Goal: Transaction & Acquisition: Book appointment/travel/reservation

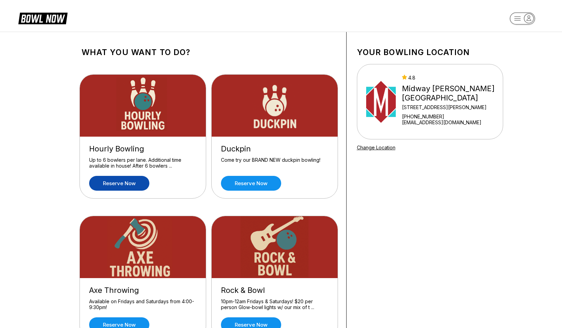
click at [124, 182] on link "Reserve now" at bounding box center [119, 183] width 60 height 15
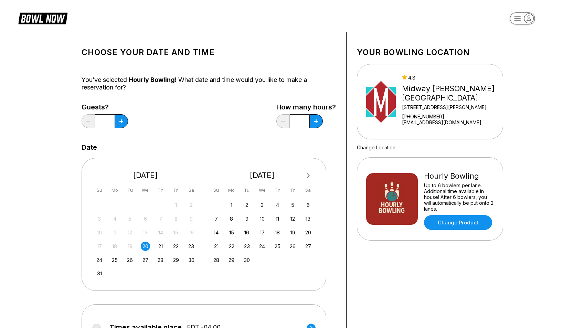
click at [169, 245] on div "17 18 19 20 21 22 23" at bounding box center [145, 245] width 103 height 10
click at [176, 246] on div "22" at bounding box center [175, 245] width 9 height 9
click at [121, 121] on icon at bounding box center [121, 121] width 4 height 4
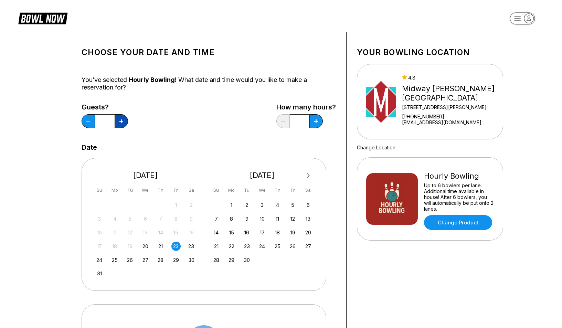
click at [121, 121] on icon at bounding box center [121, 121] width 4 height 4
click at [85, 123] on button at bounding box center [88, 121] width 13 height 14
type input "*"
click at [128, 118] on button at bounding box center [121, 121] width 13 height 14
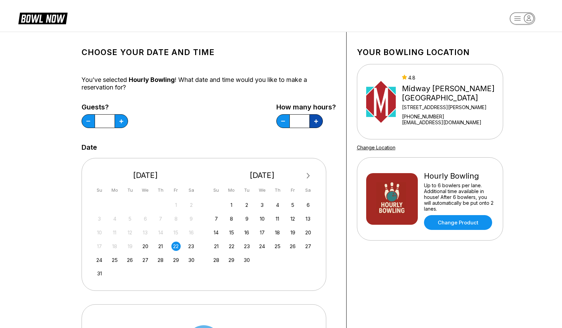
type input "*"
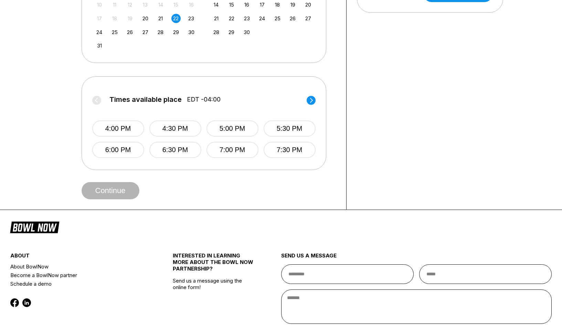
scroll to position [228, 0]
click at [114, 150] on button "6:00 PM" at bounding box center [118, 149] width 52 height 16
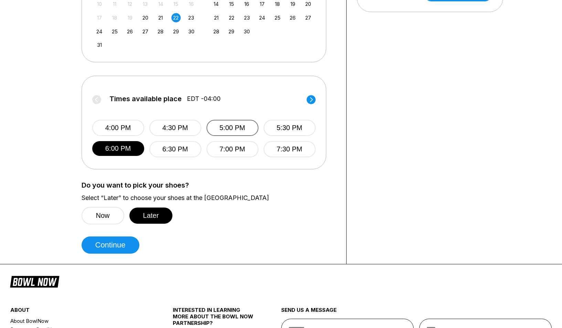
click at [224, 130] on button "5:00 PM" at bounding box center [232, 128] width 52 height 16
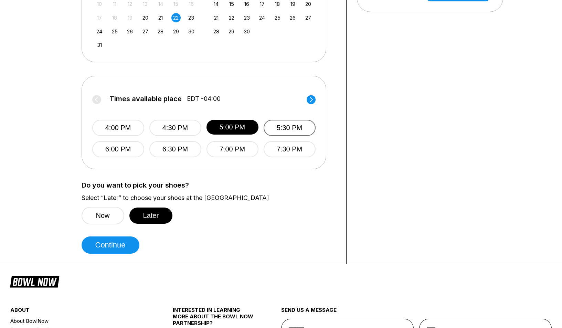
click at [278, 129] on button "5:30 PM" at bounding box center [289, 128] width 52 height 16
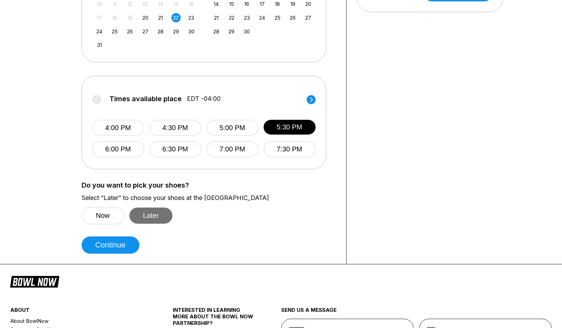
click at [149, 216] on button "Later" at bounding box center [150, 215] width 43 height 16
click at [159, 216] on button "Later" at bounding box center [150, 215] width 43 height 16
click at [153, 212] on button "Later" at bounding box center [150, 215] width 43 height 16
click at [105, 249] on button "Continue" at bounding box center [111, 244] width 58 height 17
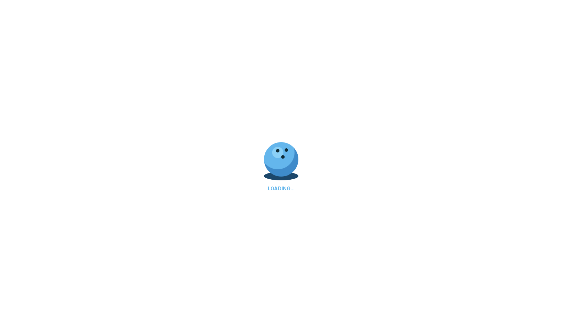
scroll to position [0, 0]
select select "**"
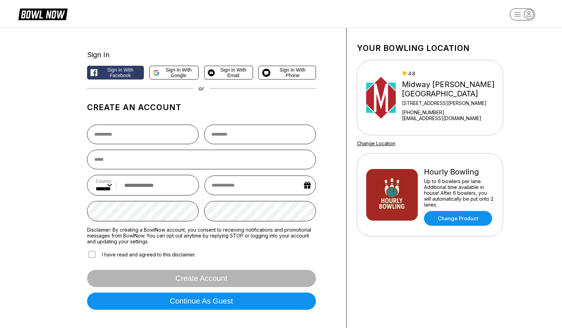
scroll to position [9, 0]
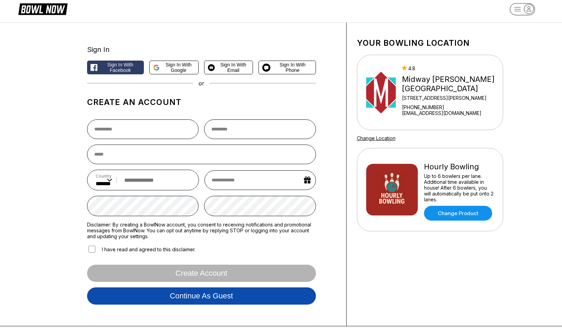
click at [163, 303] on button "Continue as guest" at bounding box center [201, 295] width 229 height 17
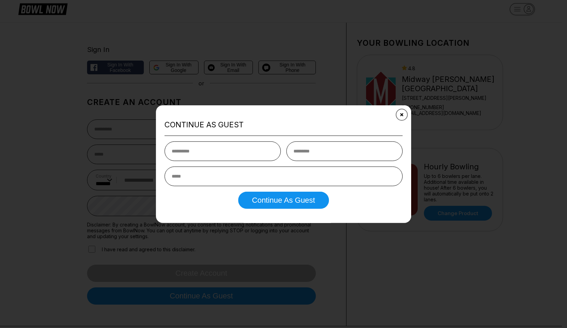
click at [402, 114] on icon "Close" at bounding box center [402, 115] width 6 height 6
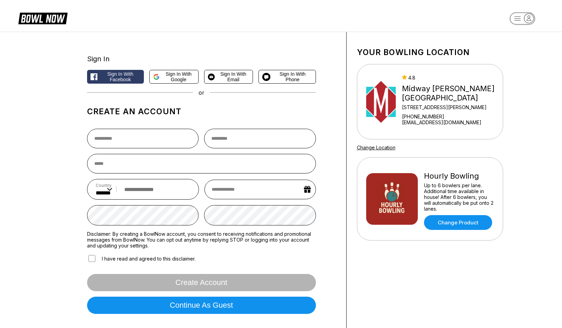
scroll to position [0, 0]
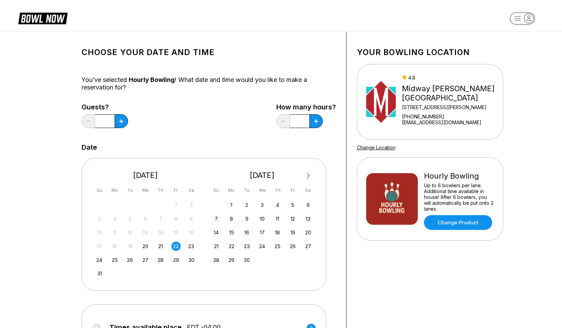
click at [53, 15] on icon at bounding box center [47, 19] width 17 height 8
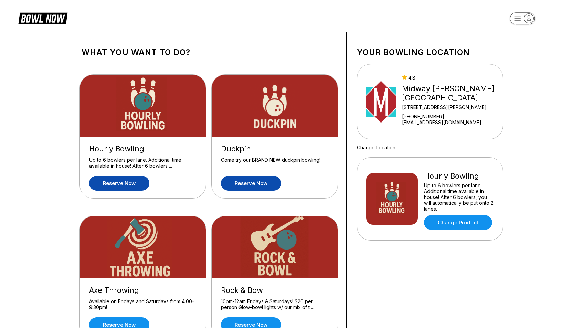
click at [247, 184] on link "Reserve now" at bounding box center [251, 183] width 60 height 15
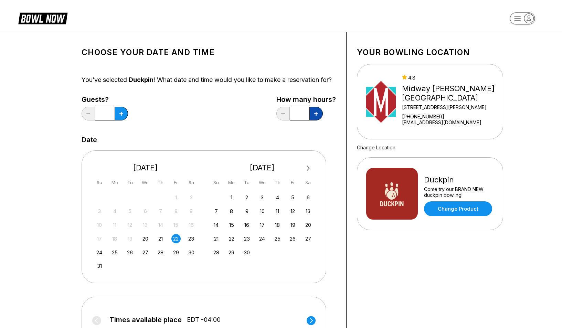
click at [123, 116] on icon at bounding box center [121, 114] width 4 height 4
click at [95, 120] on button at bounding box center [88, 114] width 13 height 14
type input "*"
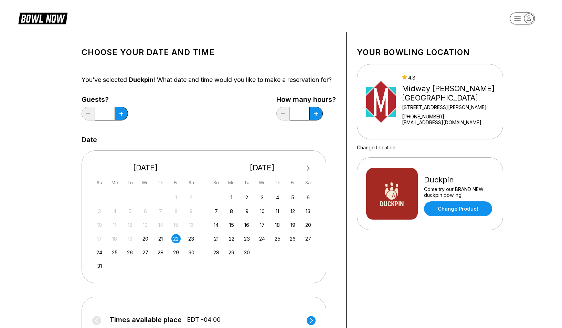
click at [45, 20] on icon at bounding box center [42, 17] width 49 height 13
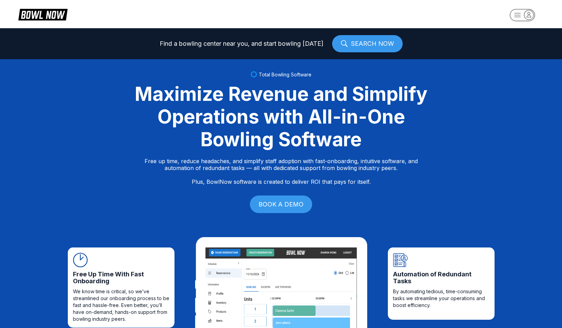
scroll to position [4, 0]
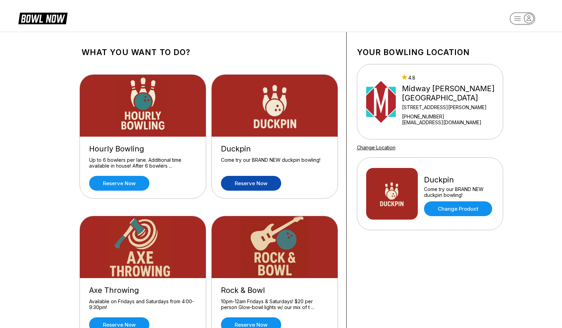
click at [46, 165] on div "What you want to do? Hourly Bowling Up to 6 bowlers per lane. Additional time a…" at bounding box center [281, 268] width 562 height 472
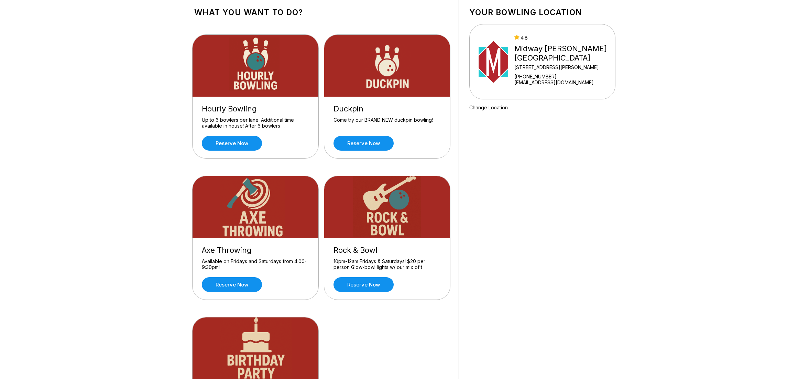
scroll to position [40, 0]
click at [240, 146] on link "Reserve now" at bounding box center [232, 143] width 60 height 15
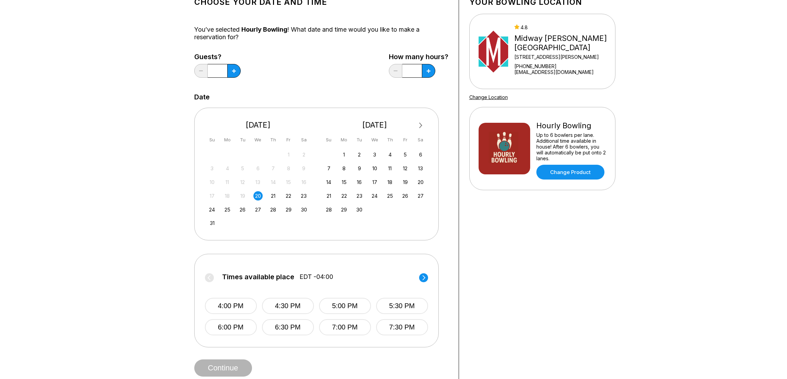
scroll to position [51, 0]
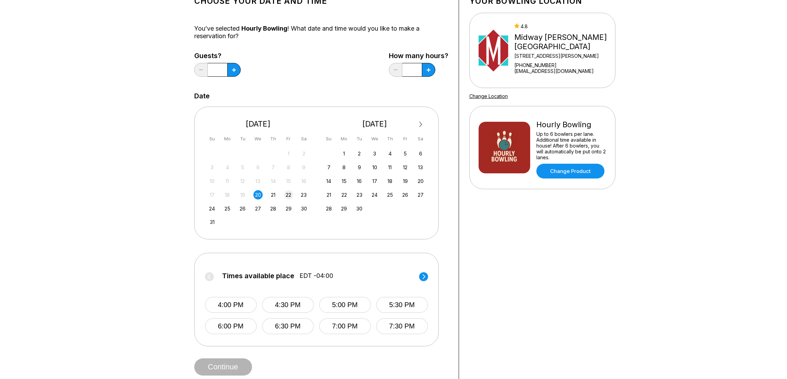
click at [292, 191] on div "22" at bounding box center [288, 194] width 9 height 9
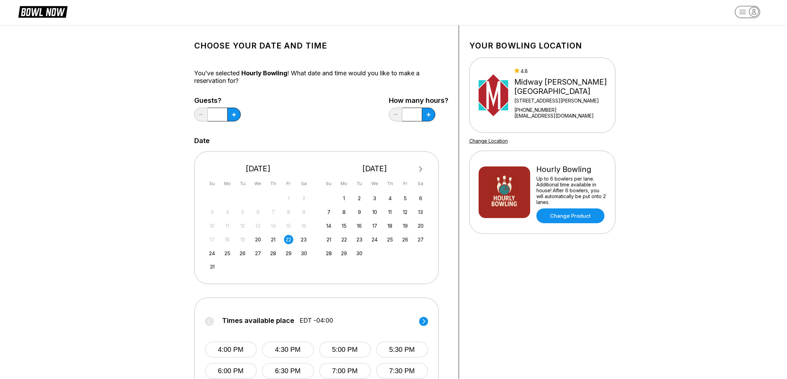
scroll to position [0, 0]
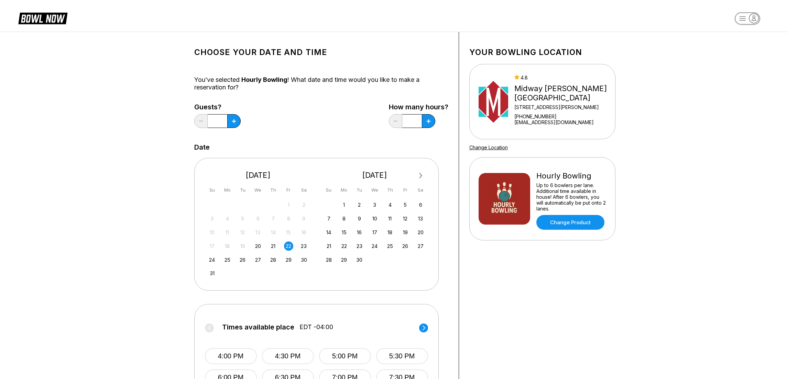
click at [227, 122] on input "*" at bounding box center [218, 121] width 20 height 14
click at [241, 122] on button at bounding box center [233, 121] width 13 height 14
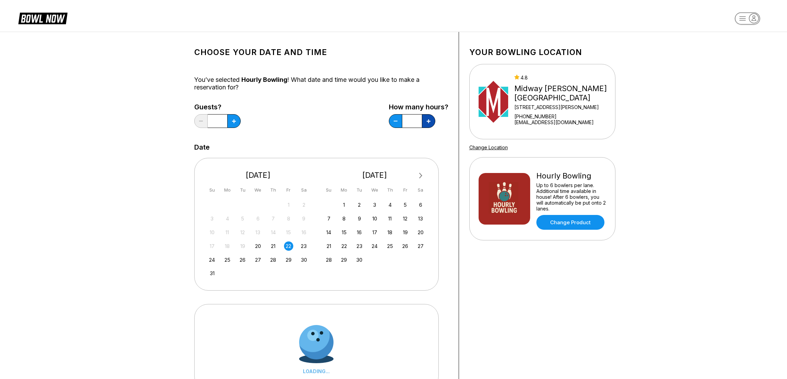
click at [241, 122] on button at bounding box center [233, 121] width 13 height 14
type input "*"
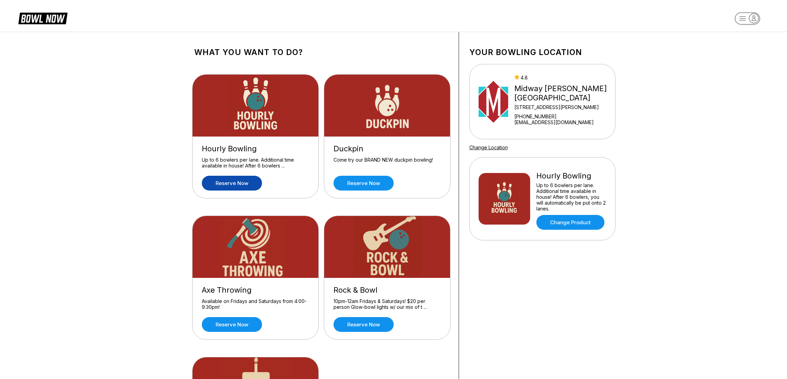
click at [57, 175] on div "What you want to do? Hourly Bowling Up to 6 bowlers per lane. Additional time a…" at bounding box center [393, 268] width 787 height 472
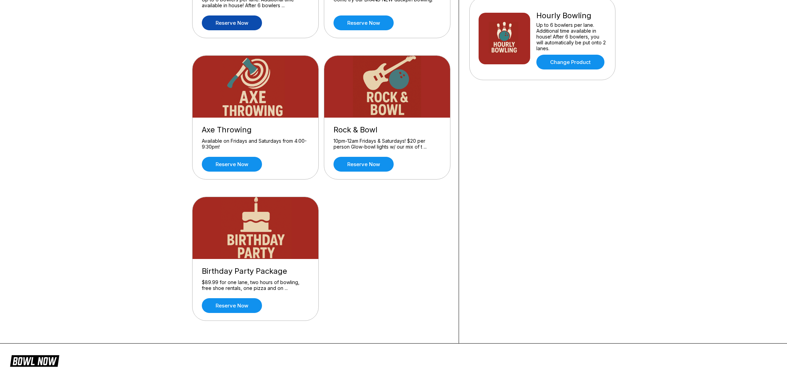
scroll to position [91, 0]
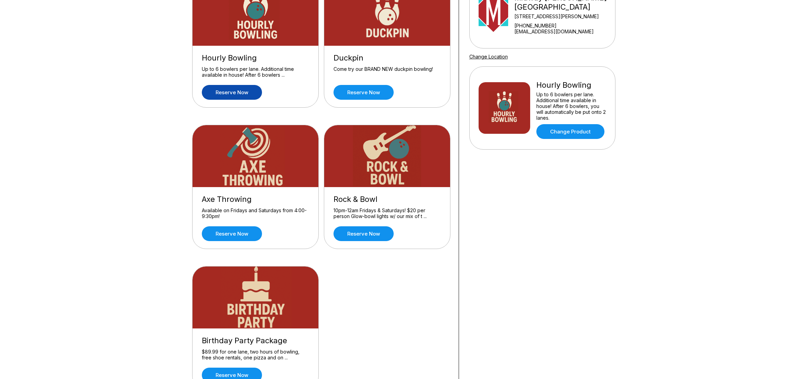
click at [227, 240] on div "Axe Throwing Available on Fridays and Saturdays from 4:00-9:30pm! Reserve now" at bounding box center [256, 218] width 126 height 62
click at [233, 222] on div "Axe Throwing Available on Fridays and Saturdays from 4:00-9:30pm! Reserve now" at bounding box center [256, 218] width 126 height 62
click at [230, 230] on link "Reserve now" at bounding box center [232, 233] width 60 height 15
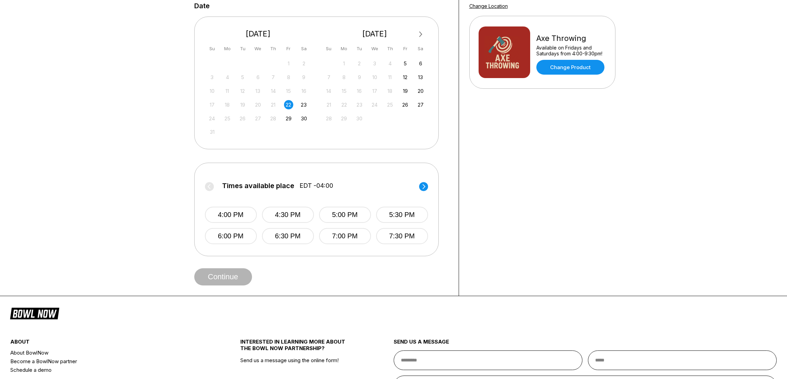
scroll to position [0, 0]
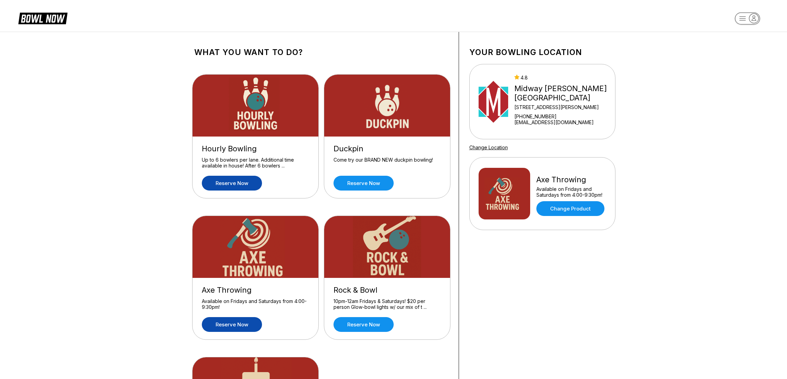
click at [226, 186] on link "Reserve now" at bounding box center [232, 183] width 60 height 15
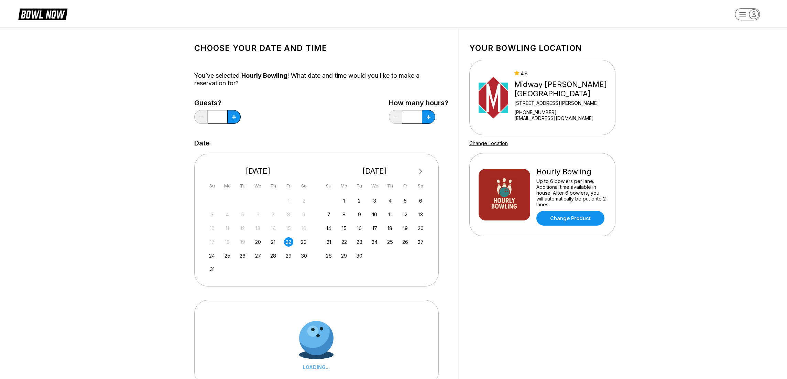
scroll to position [4, 0]
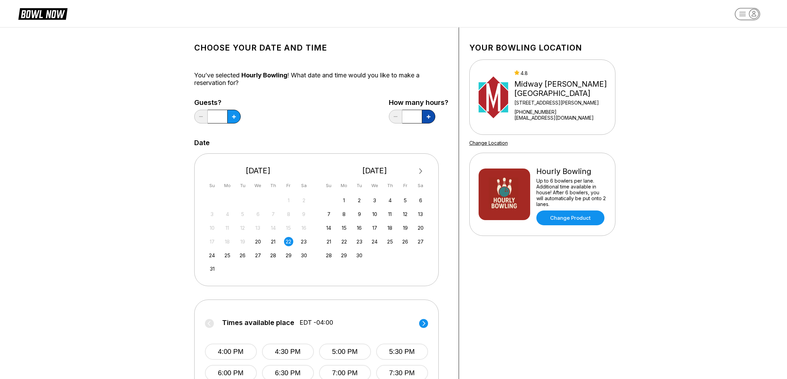
click at [236, 118] on icon at bounding box center [234, 117] width 4 height 4
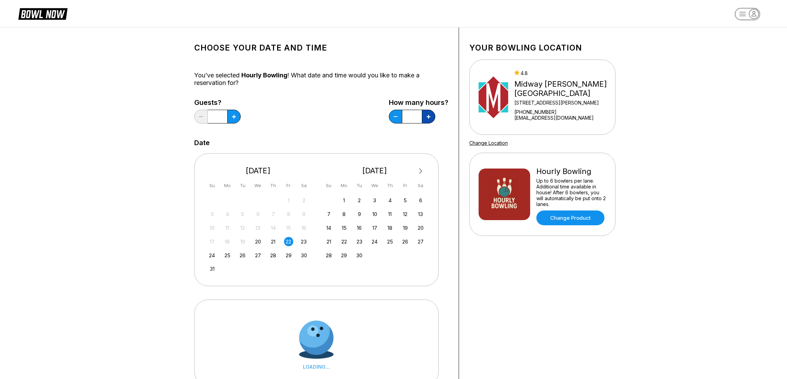
click at [236, 118] on icon at bounding box center [234, 117] width 4 height 4
type input "*"
click at [288, 244] on div "22" at bounding box center [288, 241] width 9 height 9
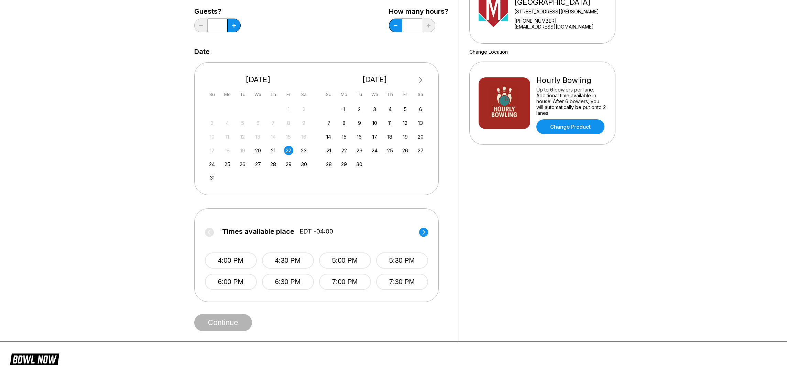
scroll to position [0, 0]
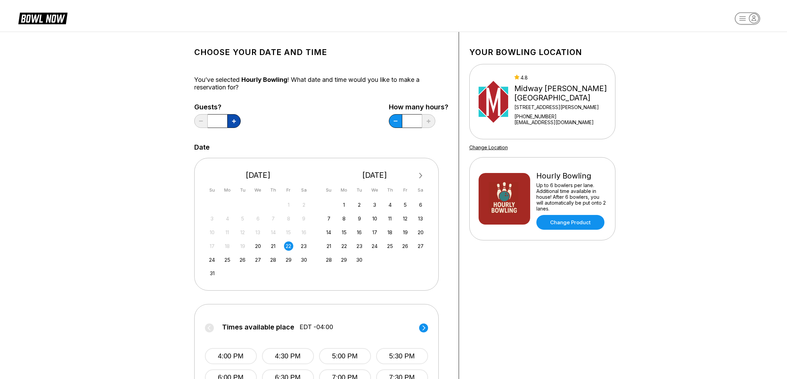
click at [230, 117] on button at bounding box center [233, 121] width 13 height 14
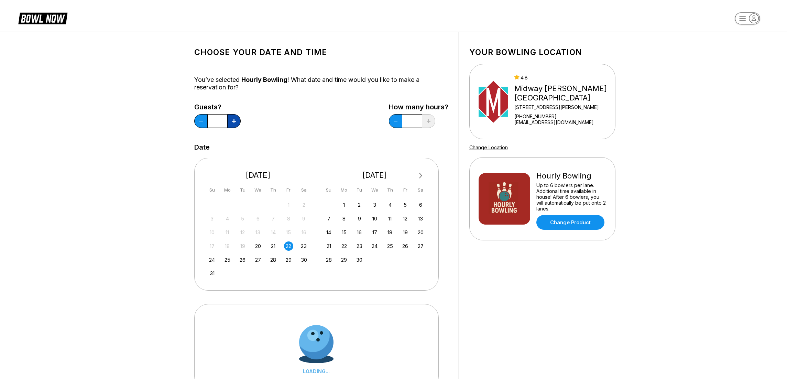
click at [230, 117] on button at bounding box center [233, 121] width 13 height 14
click at [204, 122] on button at bounding box center [200, 121] width 13 height 14
type input "*"
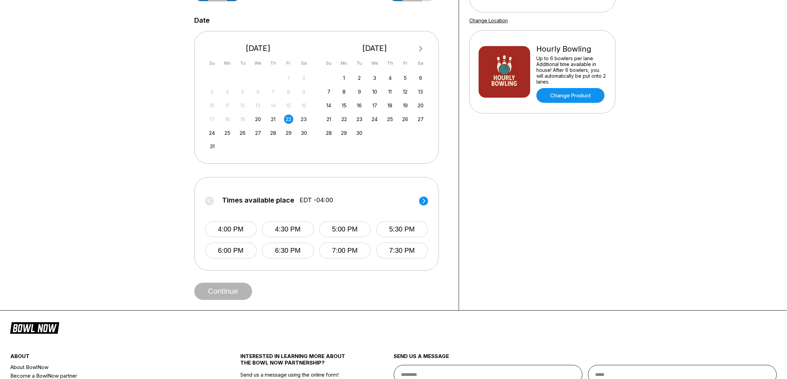
scroll to position [127, 0]
click at [359, 229] on button "5:00 PM" at bounding box center [345, 229] width 52 height 16
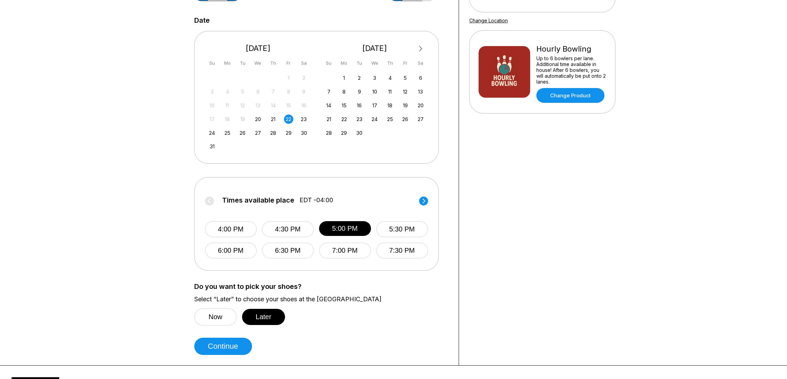
click at [383, 211] on div "4:00 PM 4:30 PM 5:00 PM 5:30 PM 6:00 PM 6:30 PM 7:00 PM 7:30 PM" at bounding box center [316, 232] width 223 height 51
click at [244, 246] on button "6:00 PM" at bounding box center [231, 250] width 52 height 16
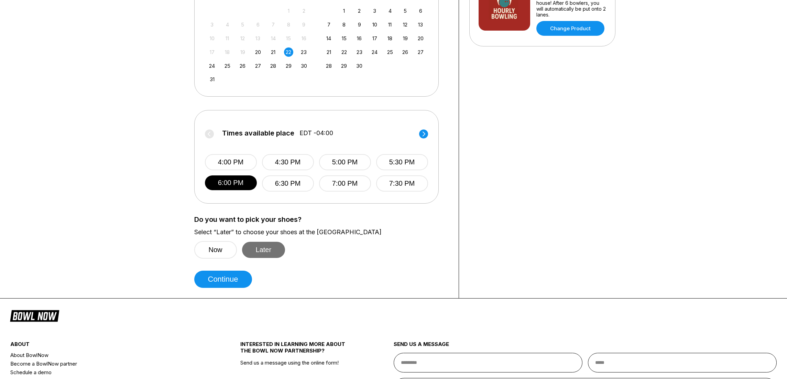
scroll to position [197, 0]
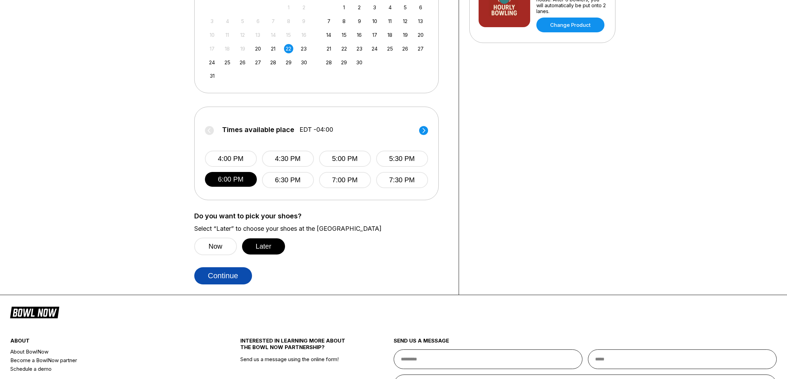
click at [224, 277] on button "Continue" at bounding box center [223, 275] width 58 height 17
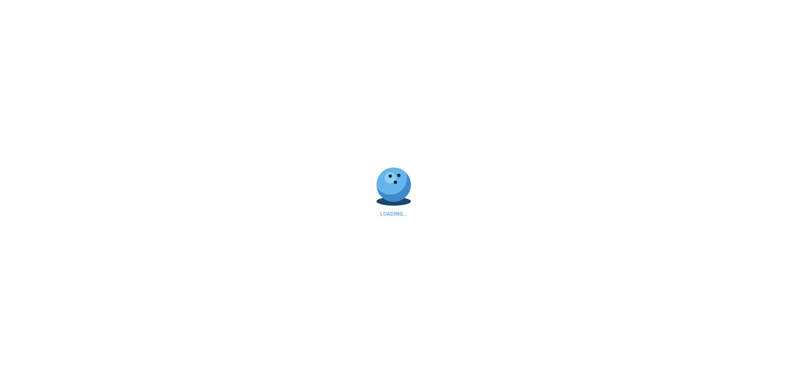
select select "**"
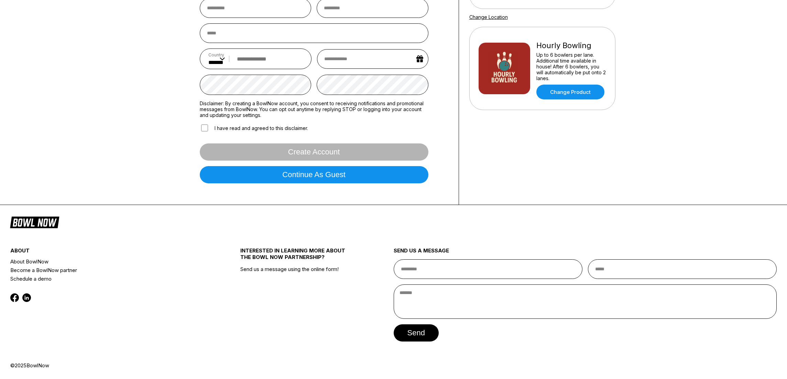
scroll to position [0, 0]
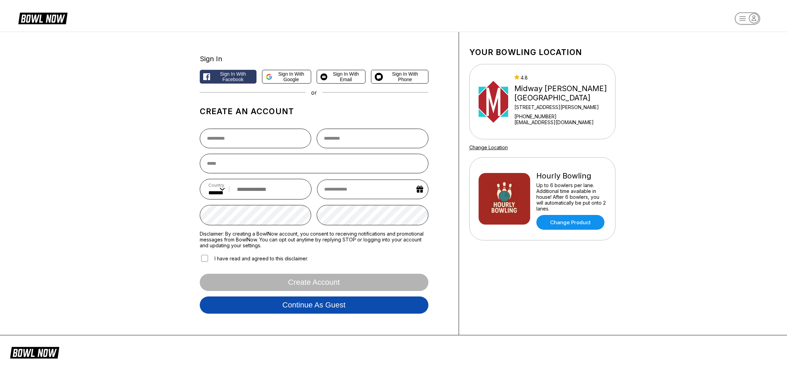
click at [280, 309] on button "Continue as guest" at bounding box center [314, 304] width 229 height 17
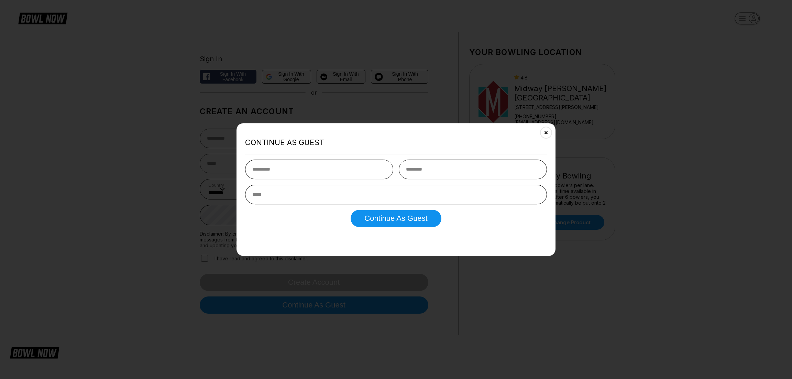
click at [305, 163] on input "text" at bounding box center [319, 170] width 148 height 20
type input "*****"
click at [428, 172] on input "text" at bounding box center [473, 170] width 148 height 20
type input "*******"
click at [384, 196] on input "email" at bounding box center [396, 195] width 302 height 20
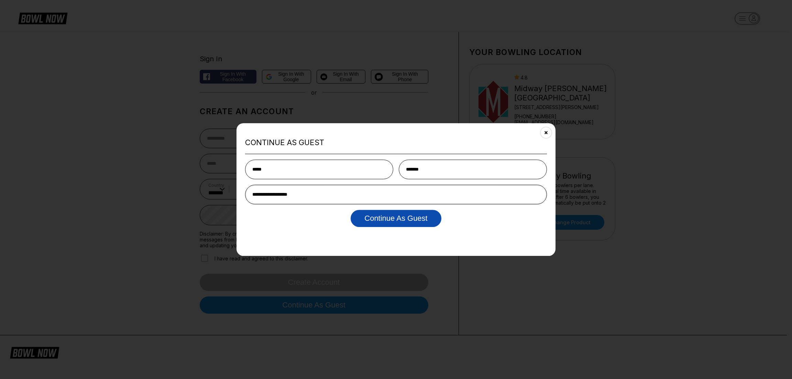
type input "**********"
click at [398, 224] on button "Continue as Guest" at bounding box center [396, 218] width 90 height 17
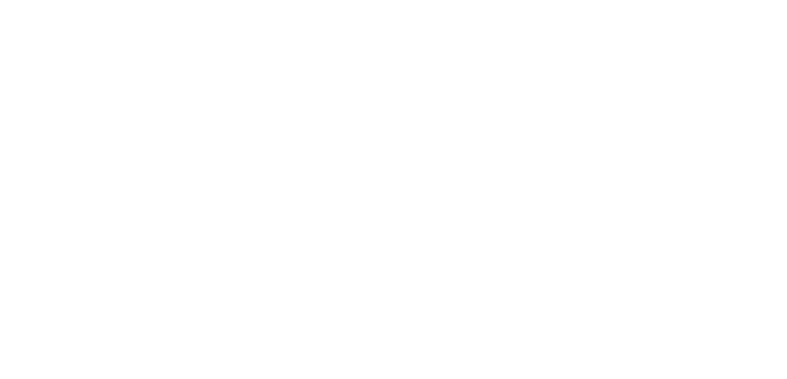
select select "**"
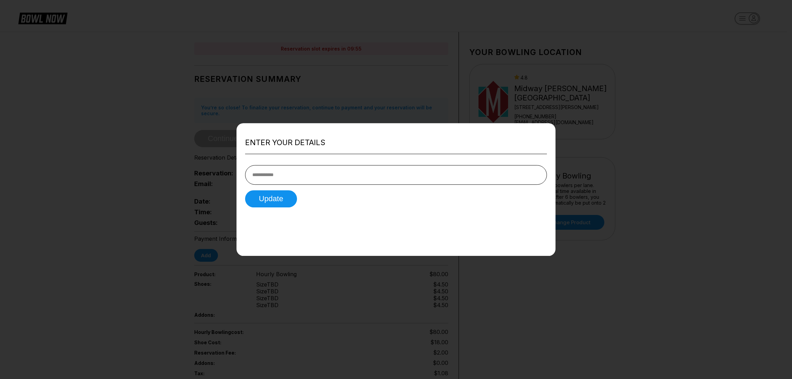
click at [270, 177] on input "tel" at bounding box center [396, 175] width 302 height 20
type input "**********"
click at [245, 190] on button "Update" at bounding box center [271, 198] width 52 height 17
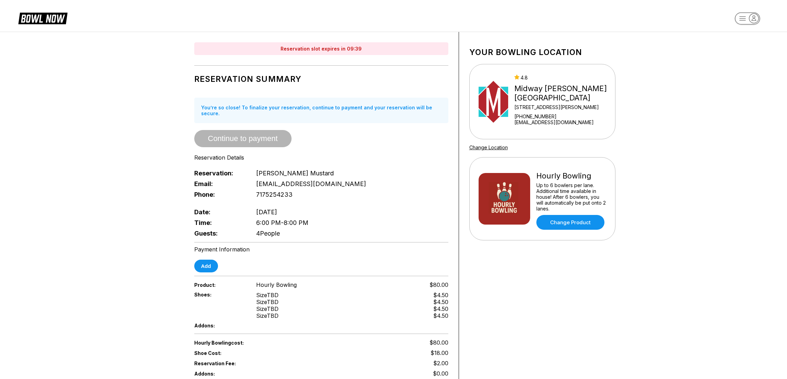
click at [31, 17] on icon at bounding box center [42, 17] width 49 height 13
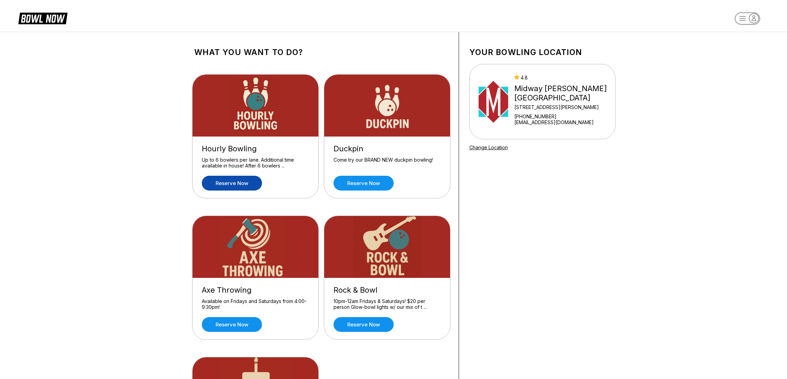
click at [217, 183] on link "Reserve now" at bounding box center [232, 183] width 60 height 15
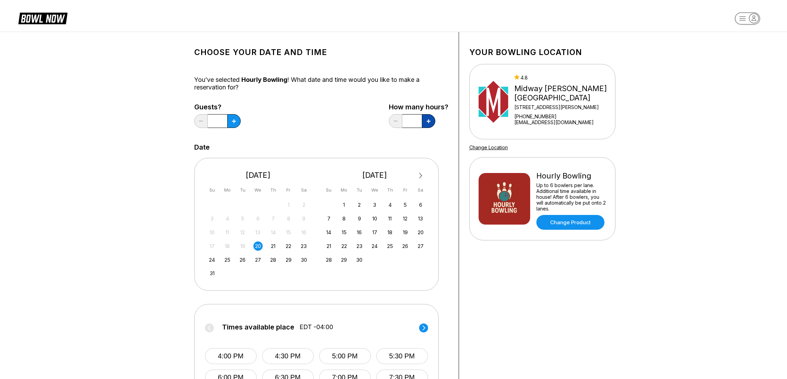
click at [241, 125] on button at bounding box center [233, 121] width 13 height 14
type input "***"
click at [228, 120] on button at bounding box center [233, 121] width 13 height 14
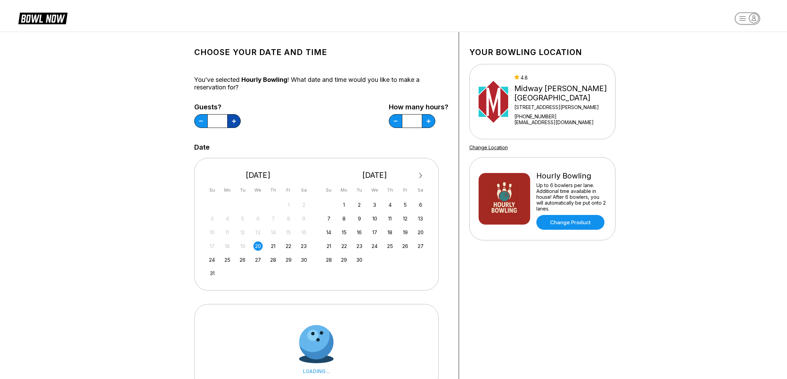
click at [228, 120] on button at bounding box center [233, 121] width 13 height 14
type input "*"
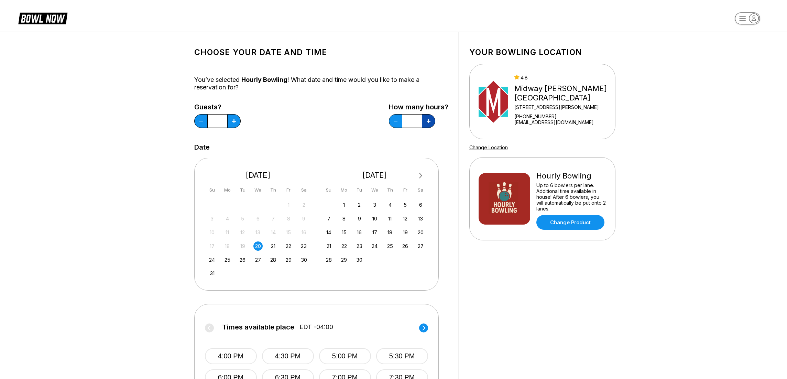
click at [241, 124] on button at bounding box center [233, 121] width 13 height 14
type input "*"
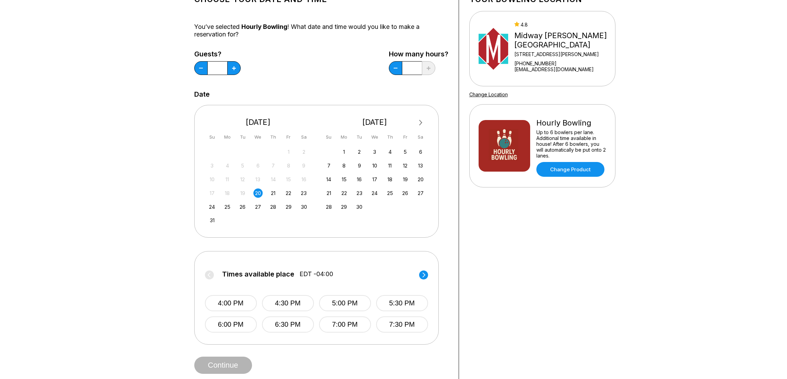
scroll to position [53, 0]
click at [289, 196] on div "22" at bounding box center [288, 192] width 9 height 9
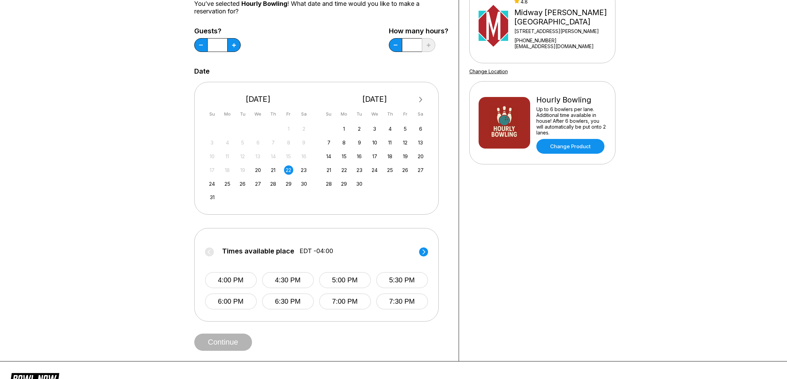
scroll to position [88, 0]
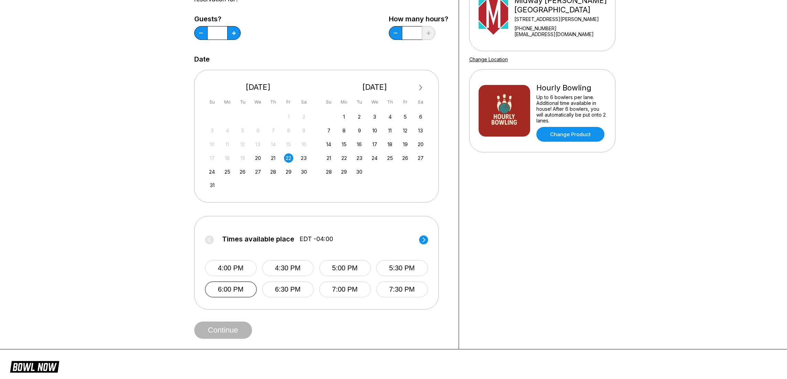
click at [237, 292] on button "6:00 PM" at bounding box center [231, 289] width 52 height 16
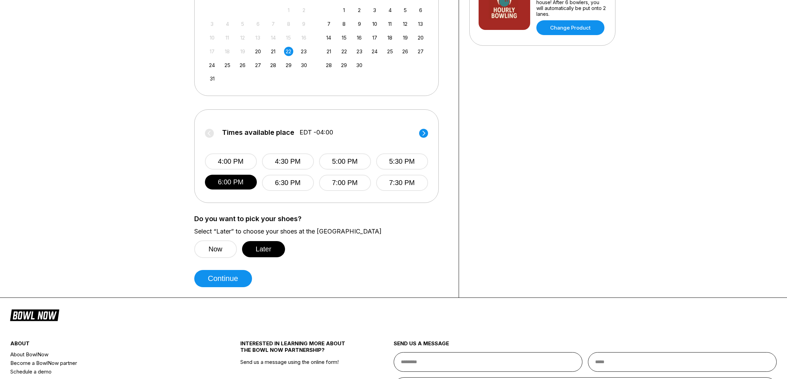
scroll to position [197, 0]
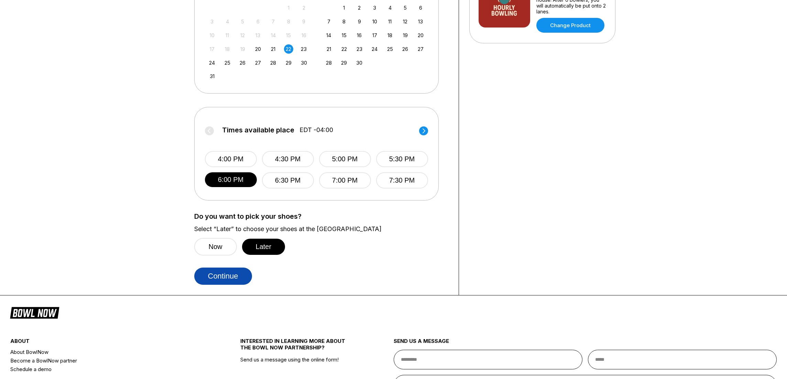
click at [237, 278] on button "Continue" at bounding box center [223, 276] width 58 height 17
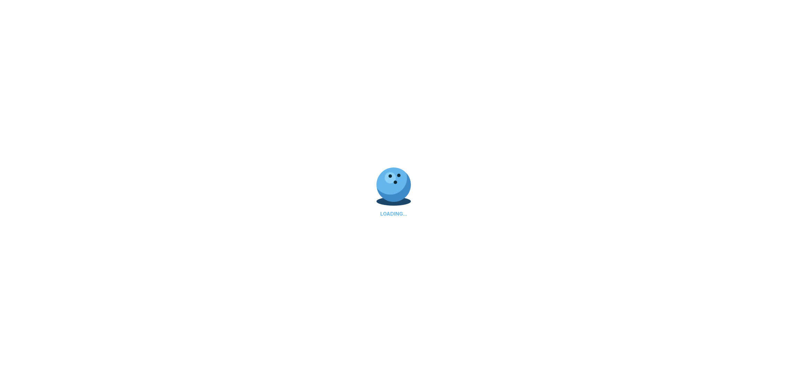
scroll to position [0, 0]
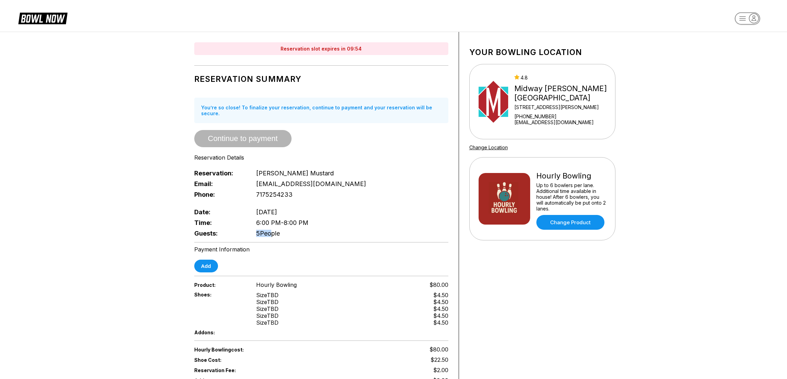
drag, startPoint x: 269, startPoint y: 229, endPoint x: 233, endPoint y: 230, distance: 36.1
click at [233, 230] on div "Guests: 5 People" at bounding box center [321, 233] width 254 height 11
click at [151, 183] on div "Reservation slot expires in 09:53 Reservation Summary You’re so close! To final…" at bounding box center [393, 249] width 787 height 434
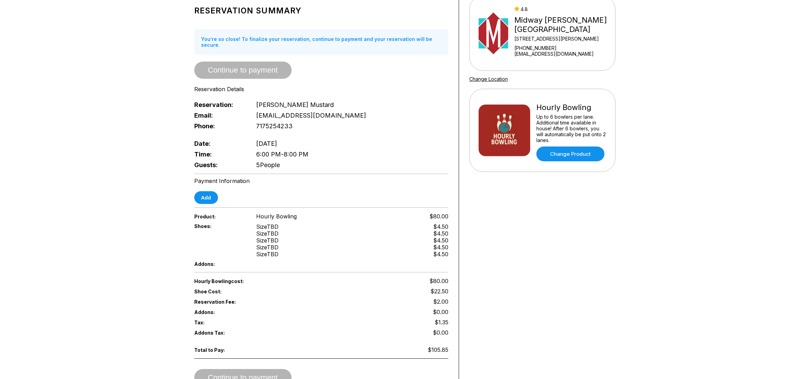
scroll to position [71, 0]
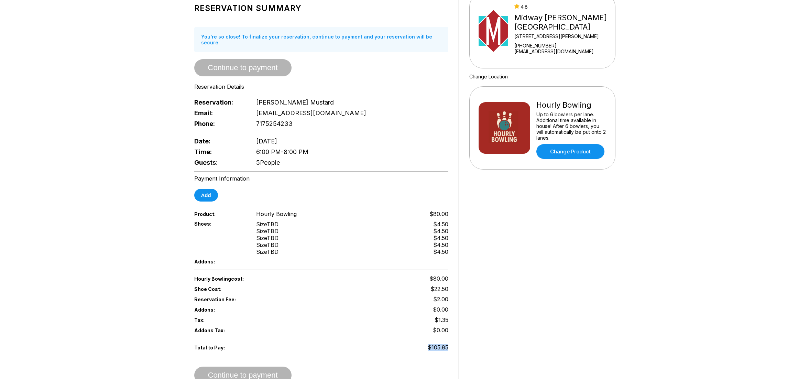
drag, startPoint x: 449, startPoint y: 343, endPoint x: 366, endPoint y: 341, distance: 83.6
click at [366, 341] on div "Reservation slot expires in 09:50 Reservation Summary You’re so close! To final…" at bounding box center [321, 177] width 275 height 433
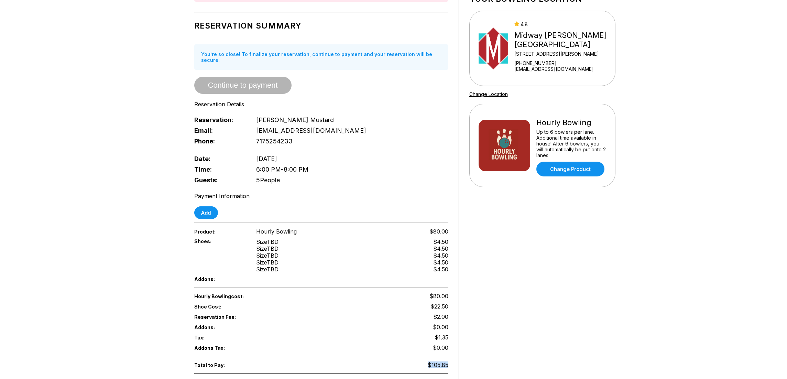
scroll to position [53, 0]
click at [558, 169] on link "Change Product" at bounding box center [571, 169] width 68 height 15
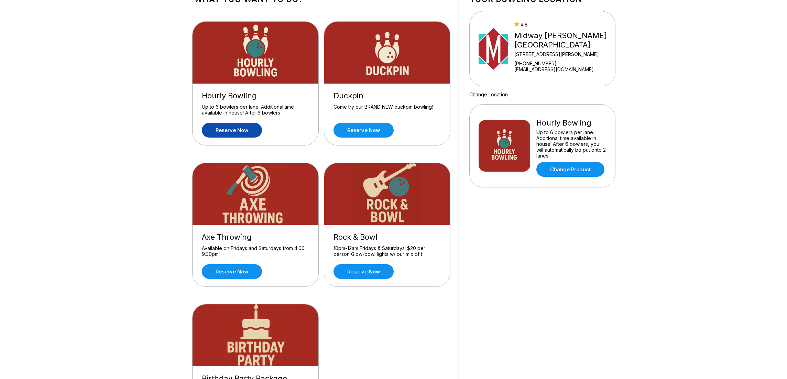
scroll to position [0, 0]
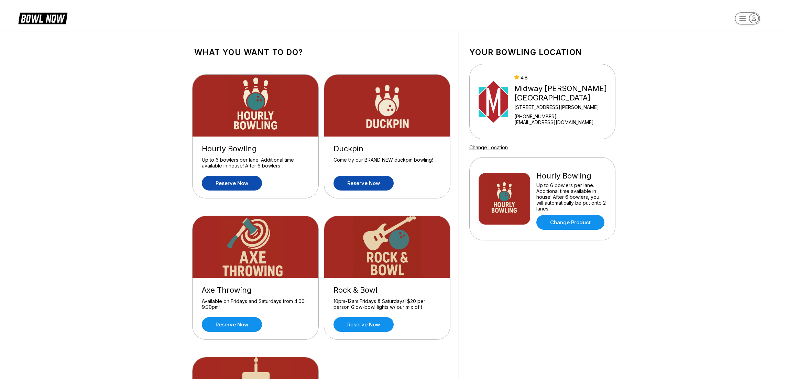
click at [373, 188] on link "Reserve now" at bounding box center [364, 183] width 60 height 15
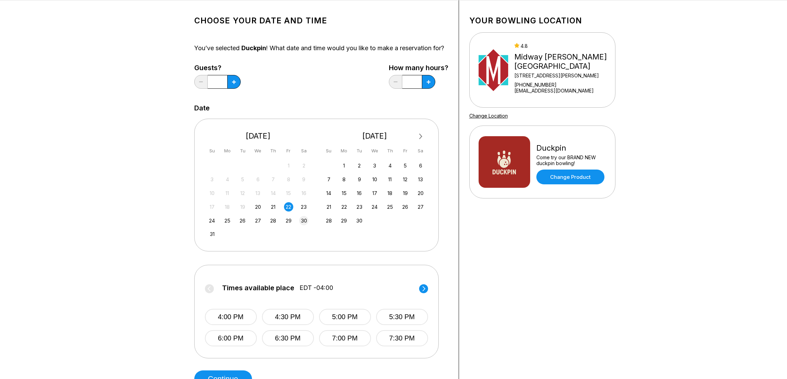
scroll to position [108, 0]
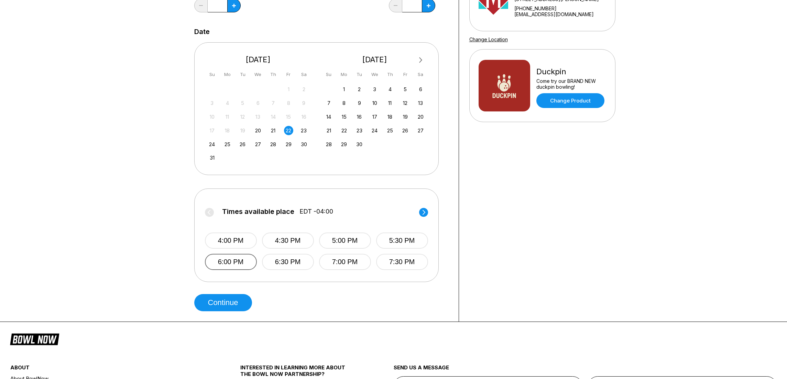
click at [231, 266] on button "6:00 PM" at bounding box center [231, 262] width 52 height 16
click at [226, 307] on button "Continue" at bounding box center [223, 302] width 58 height 17
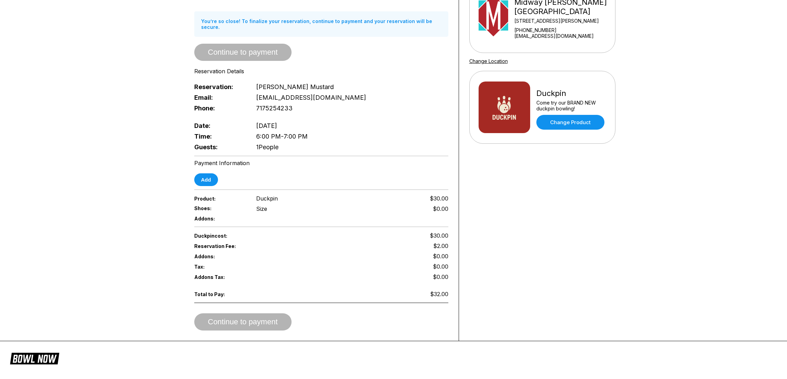
scroll to position [0, 0]
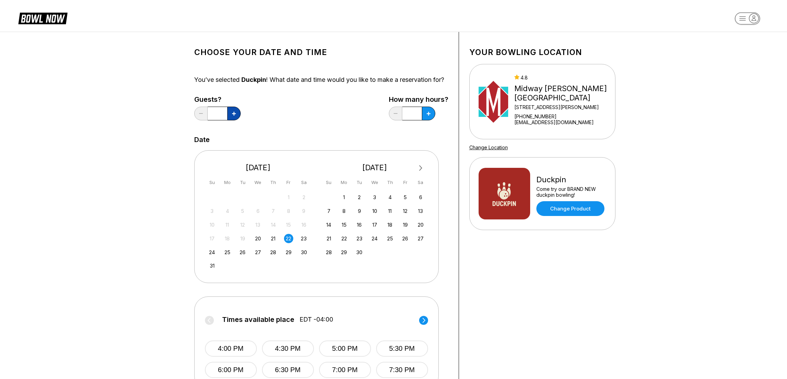
click at [236, 120] on button at bounding box center [233, 114] width 13 height 14
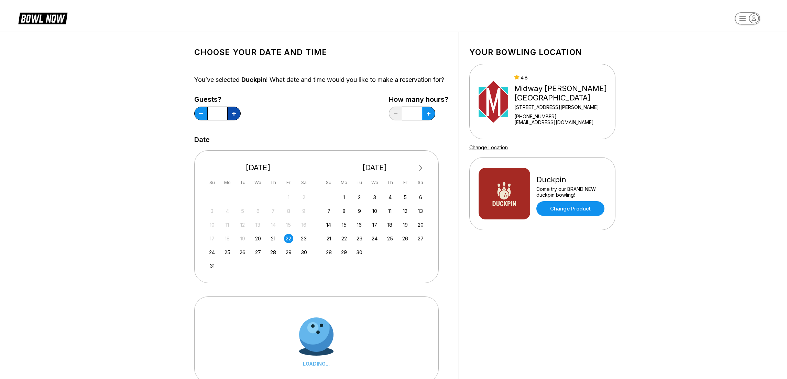
click at [236, 120] on button at bounding box center [233, 114] width 13 height 14
type input "*"
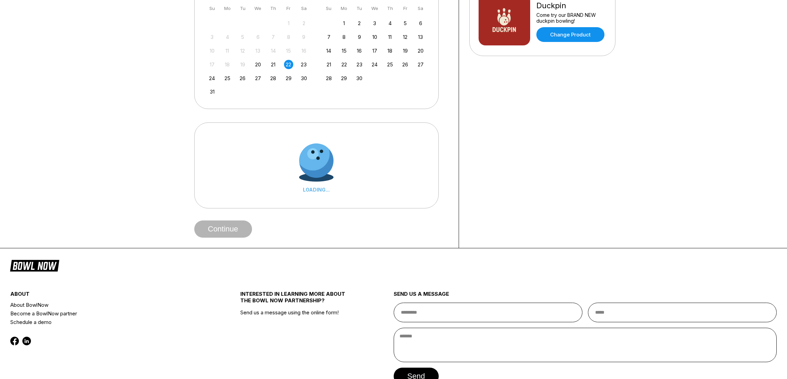
scroll to position [224, 0]
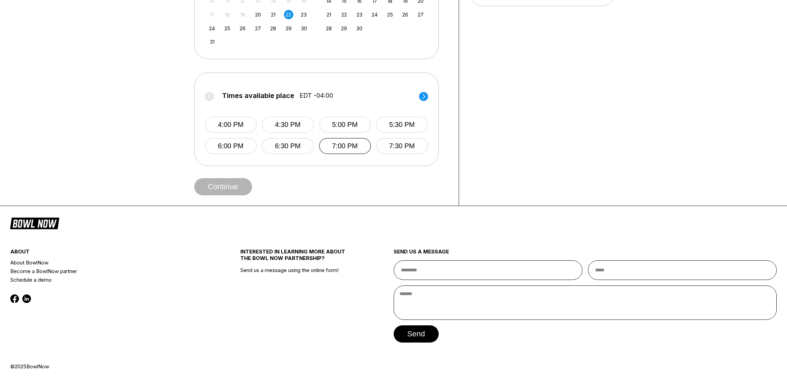
click at [350, 154] on button "7:00 PM" at bounding box center [345, 146] width 52 height 16
click at [419, 150] on button "7:30 PM" at bounding box center [402, 146] width 52 height 16
click at [355, 152] on button "7:00 PM" at bounding box center [345, 146] width 52 height 16
click at [408, 154] on button "7:30 PM" at bounding box center [402, 146] width 52 height 16
click at [234, 193] on button "Continue" at bounding box center [223, 186] width 58 height 17
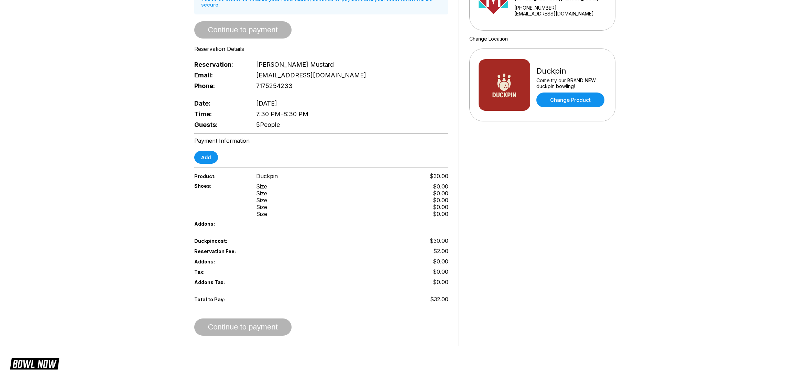
scroll to position [108, 0]
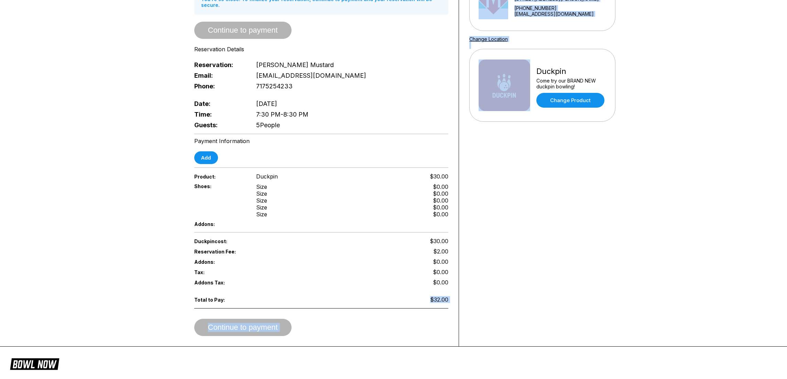
drag, startPoint x: 430, startPoint y: 292, endPoint x: 463, endPoint y: 292, distance: 32.7
click at [463, 292] on div "Reservation slot expires in 09:43 Reservation Summary You’re so close! To final…" at bounding box center [393, 135] width 447 height 423
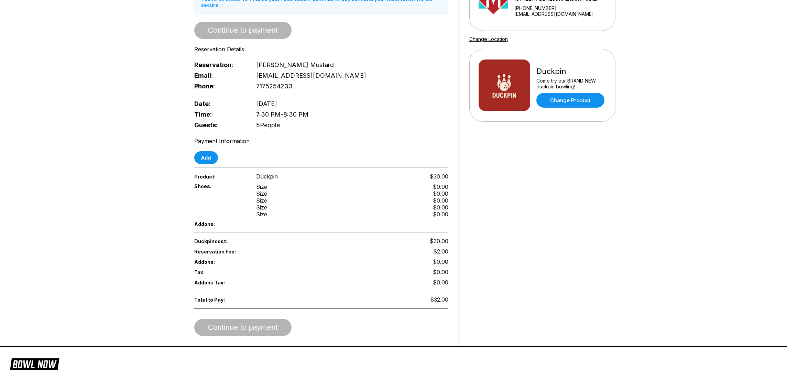
click at [432, 247] on div "Reservation Fee: $2.00" at bounding box center [321, 251] width 254 height 10
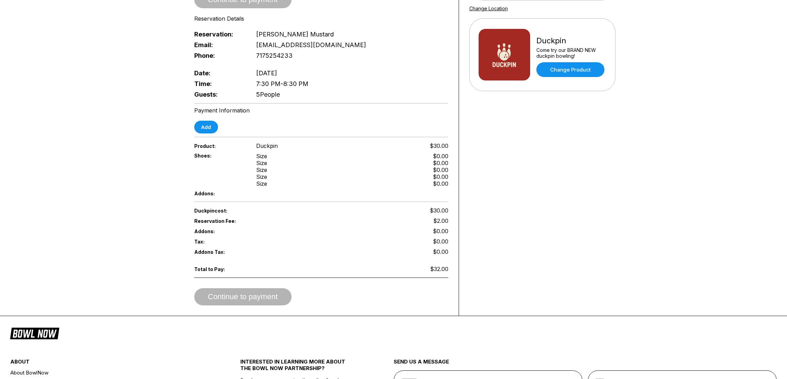
scroll to position [175, 0]
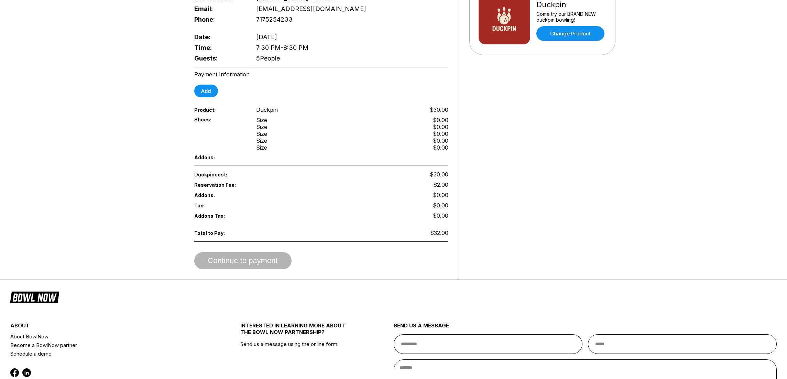
click at [550, 157] on div "Your bowling location 4.8 Midway Bowling - Carlisle 1561 Holly Pike +1717249122…" at bounding box center [542, 68] width 167 height 423
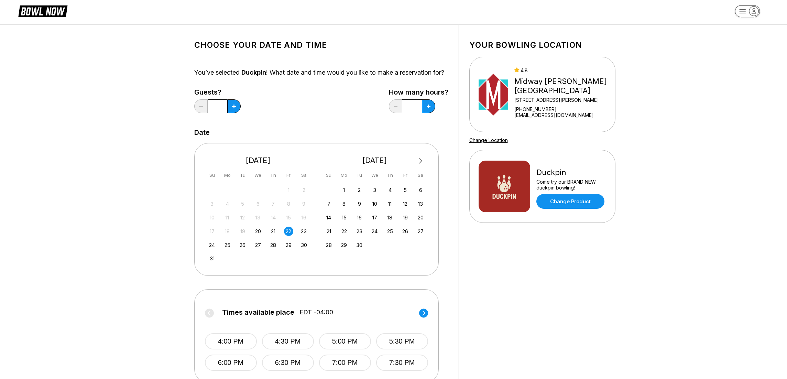
scroll to position [8, 0]
click at [586, 200] on link "Change Product" at bounding box center [571, 201] width 68 height 15
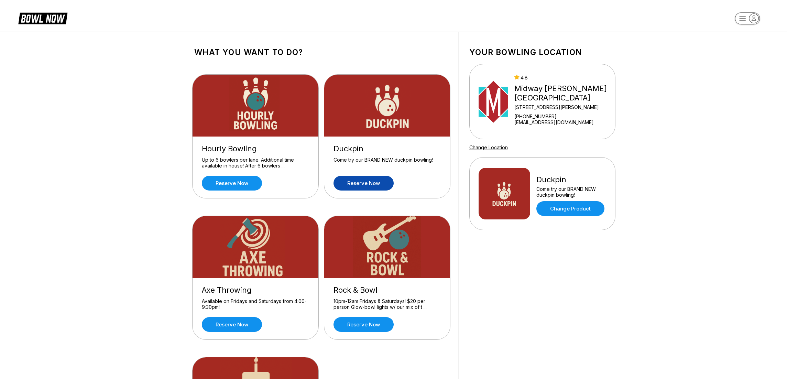
click at [365, 184] on link "Reserve now" at bounding box center [364, 183] width 60 height 15
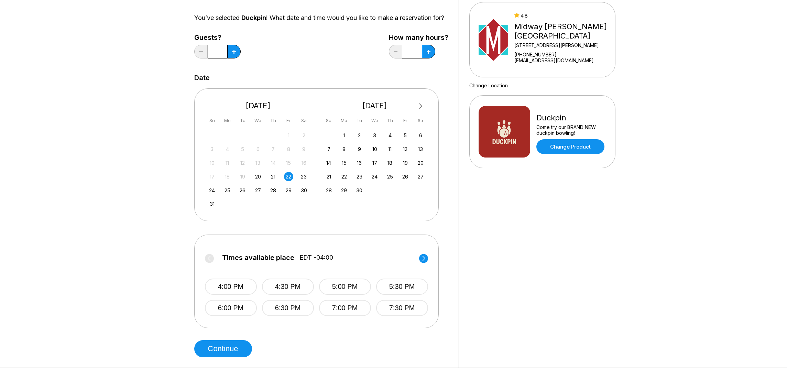
scroll to position [82, 0]
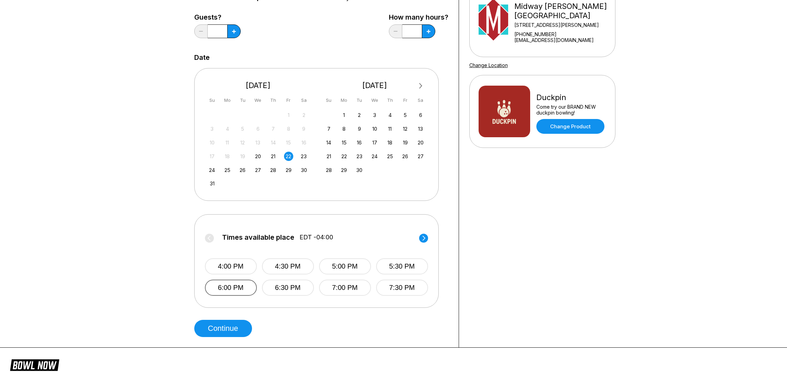
click at [235, 296] on button "6:00 PM" at bounding box center [231, 288] width 52 height 16
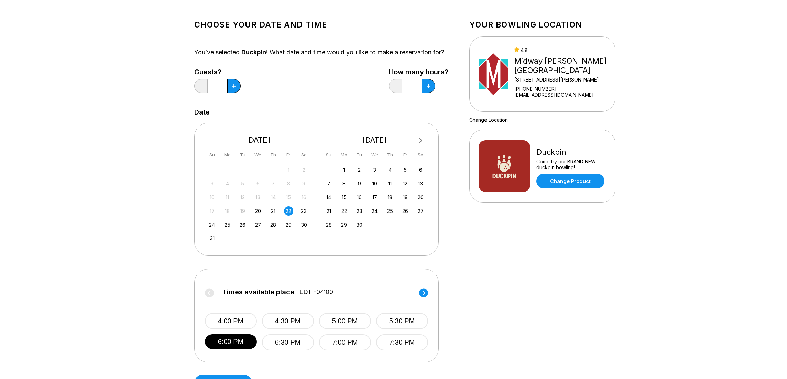
scroll to position [0, 0]
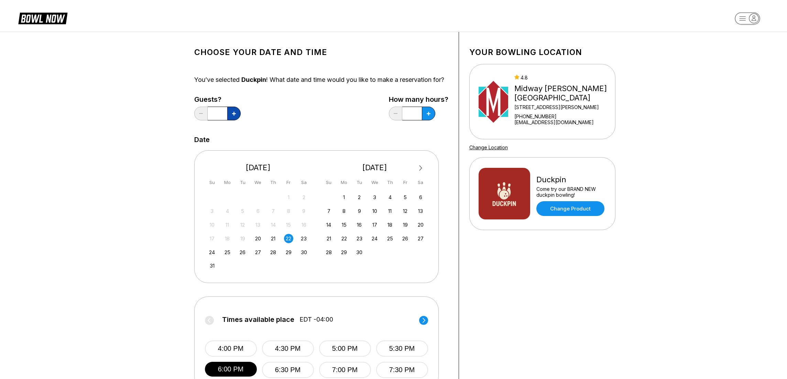
click at [230, 120] on button at bounding box center [233, 114] width 13 height 14
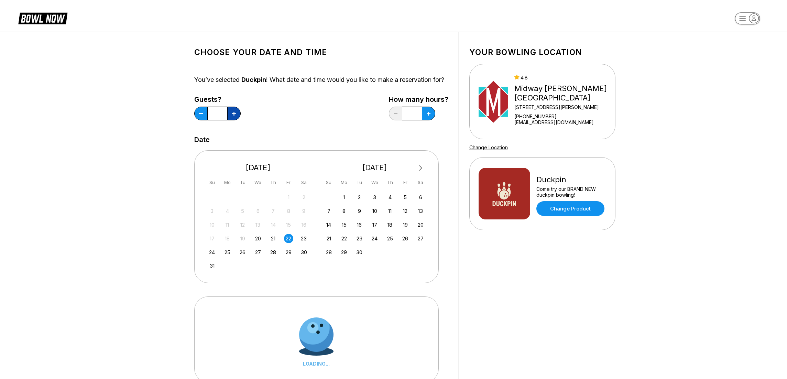
click at [230, 120] on button at bounding box center [233, 114] width 13 height 14
click at [197, 120] on button at bounding box center [200, 114] width 13 height 14
click at [157, 132] on div "Choose your Date and time You’ve selected Duckpin ! What date and time would yo…" at bounding box center [393, 227] width 787 height 391
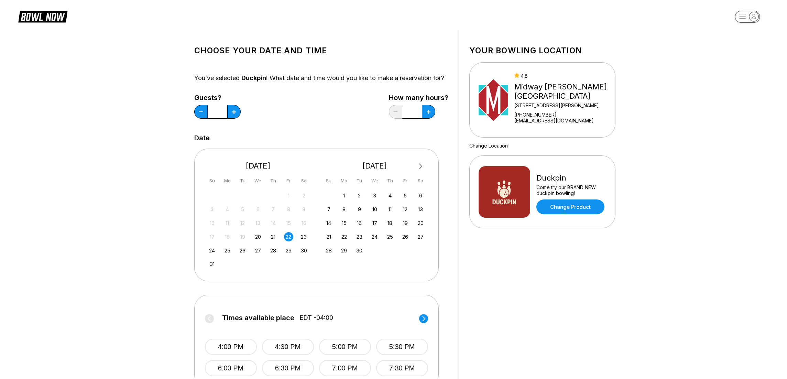
scroll to position [6, 0]
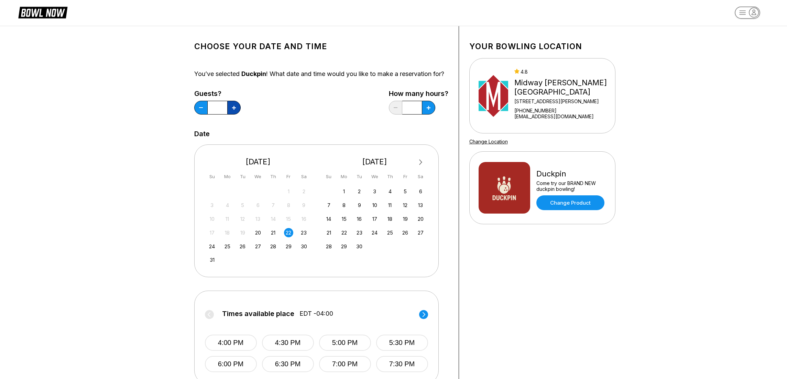
click at [229, 115] on button at bounding box center [233, 108] width 13 height 14
type input "*"
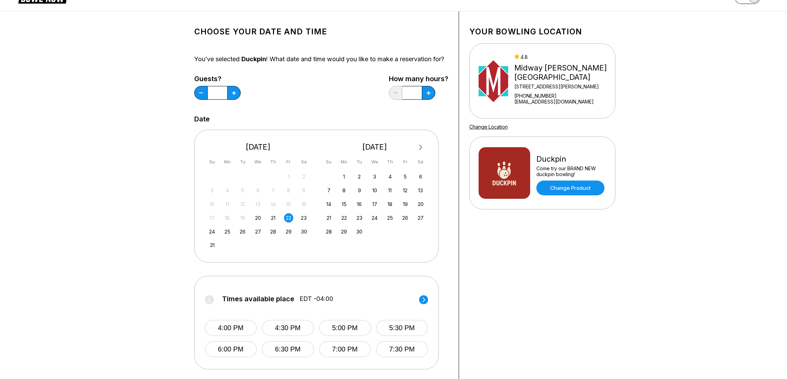
scroll to position [106, 0]
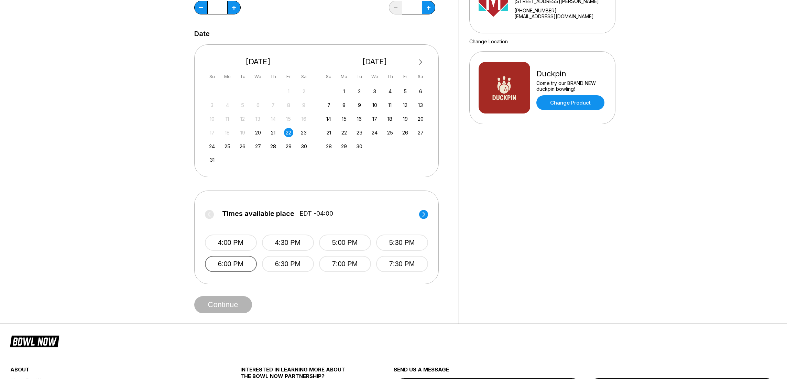
click at [244, 266] on button "6:00 PM" at bounding box center [231, 264] width 52 height 16
click at [231, 312] on button "Continue" at bounding box center [223, 304] width 58 height 17
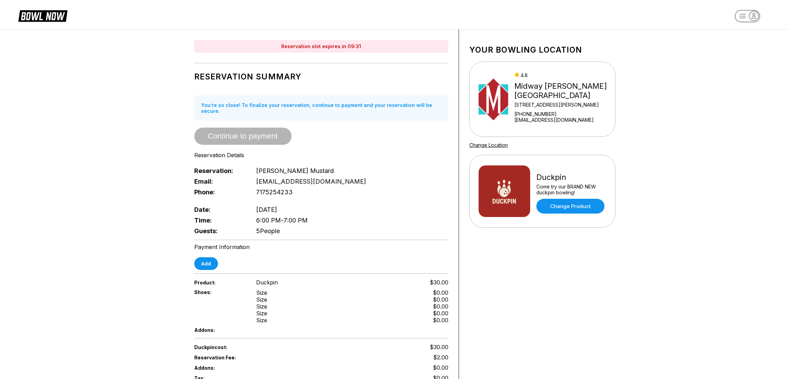
scroll to position [0, 0]
